Goal: Transaction & Acquisition: Purchase product/service

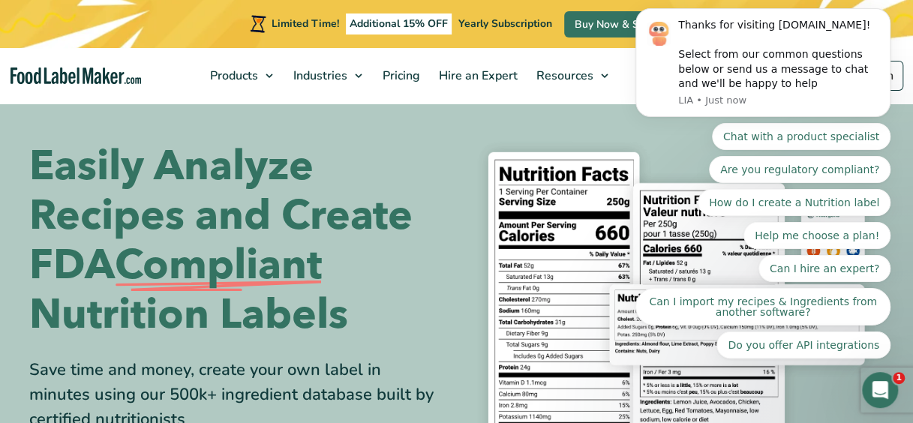
click at [532, 115] on section "Easily Analyze Recipes and Create FDA Compliant Nutrition Labels Save time and …" at bounding box center [456, 322] width 913 height 453
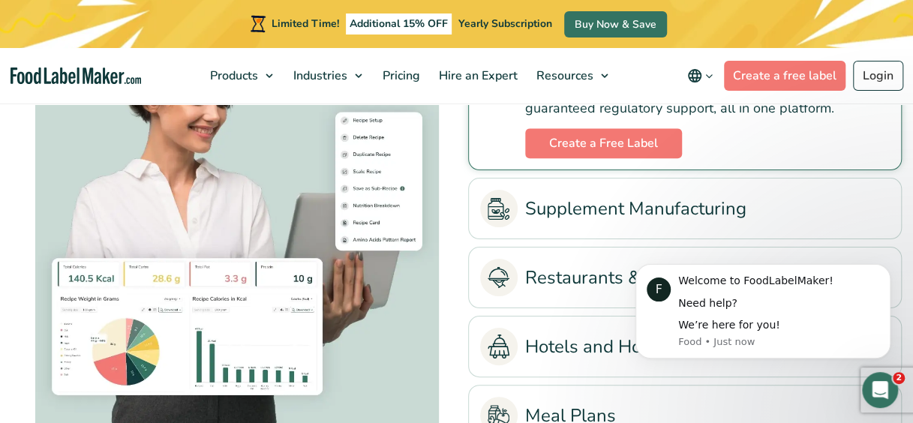
scroll to position [3369, 0]
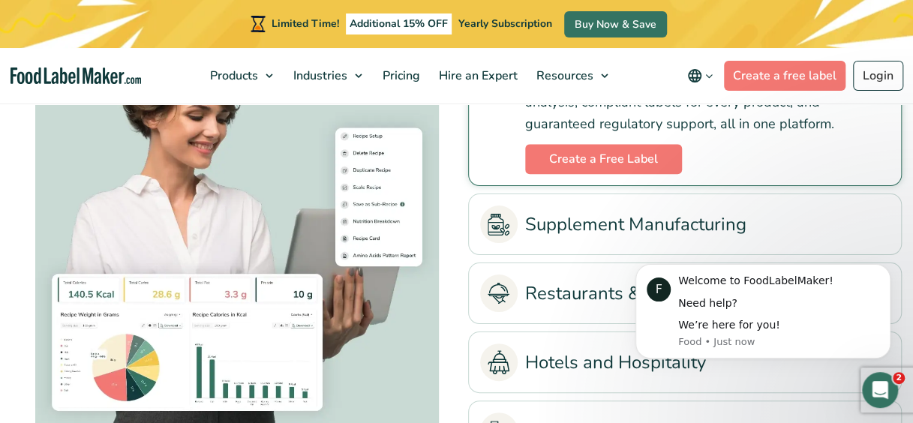
click at [898, 315] on body "F Welcome to FoodLabelMaker! Need help? We’re here for you! Food • Just now" at bounding box center [763, 312] width 288 height 128
click at [403, 81] on span "Pricing" at bounding box center [399, 75] width 43 height 16
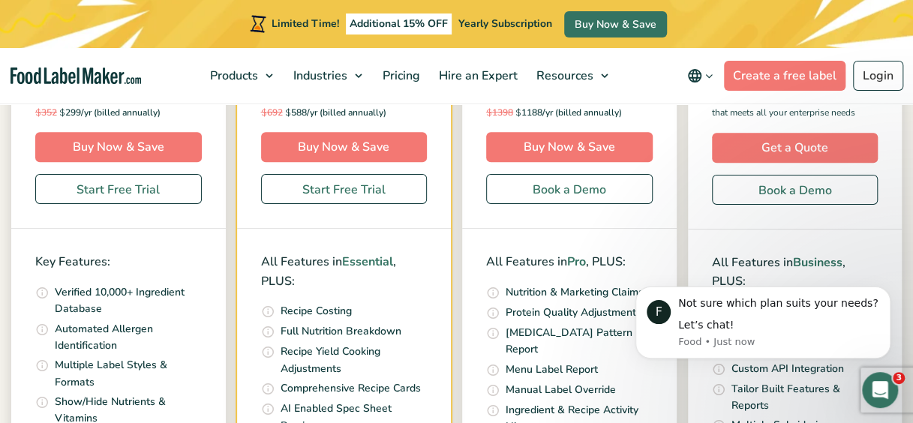
scroll to position [456, 0]
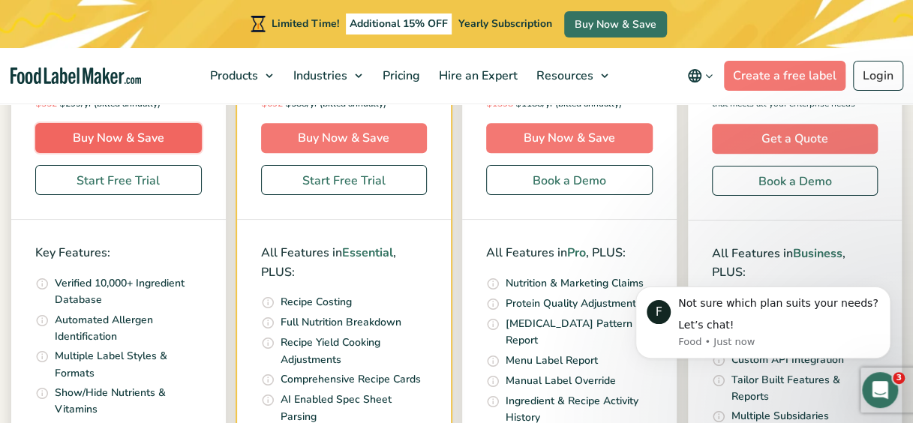
click at [145, 133] on link "Buy Now & Save" at bounding box center [118, 138] width 166 height 30
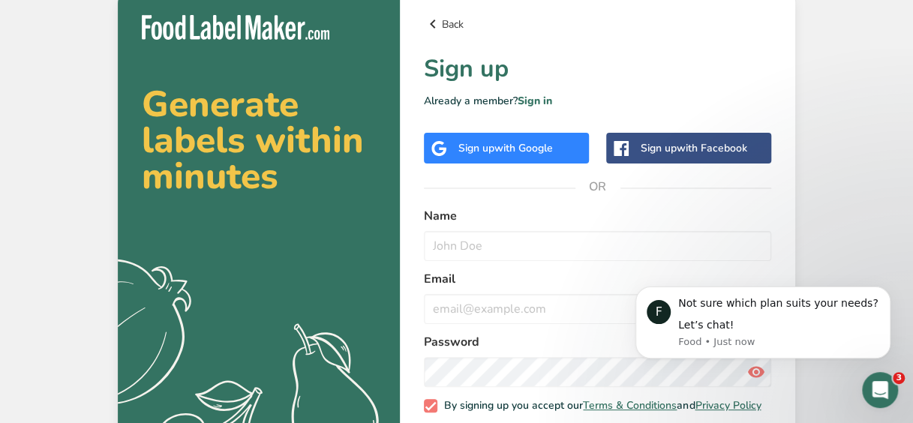
click at [438, 21] on icon at bounding box center [433, 23] width 18 height 27
